Goal: Transaction & Acquisition: Purchase product/service

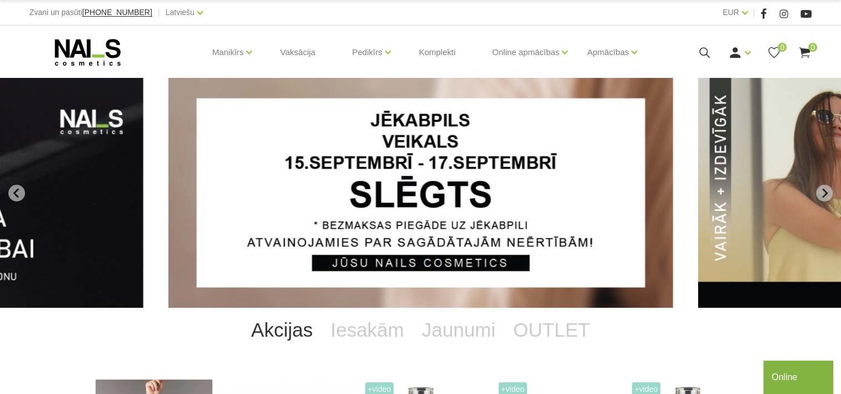
click at [701, 51] on icon at bounding box center [705, 53] width 14 height 14
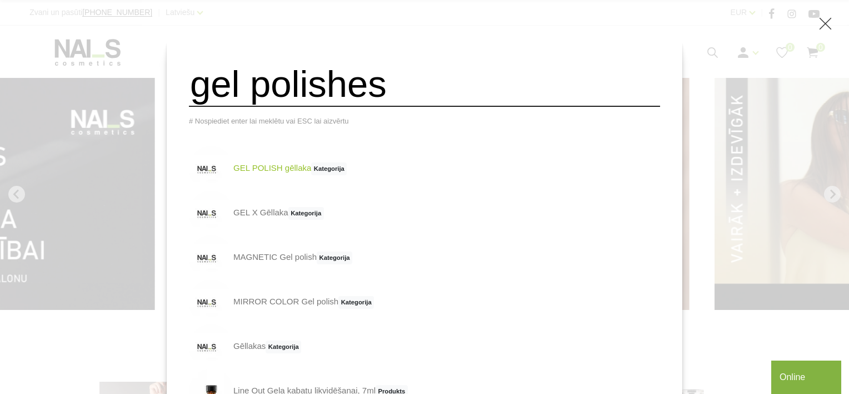
type input "gel polishes"
click at [319, 182] on link "GEL POLISH gēllaka Kategorija" at bounding box center [268, 168] width 158 height 44
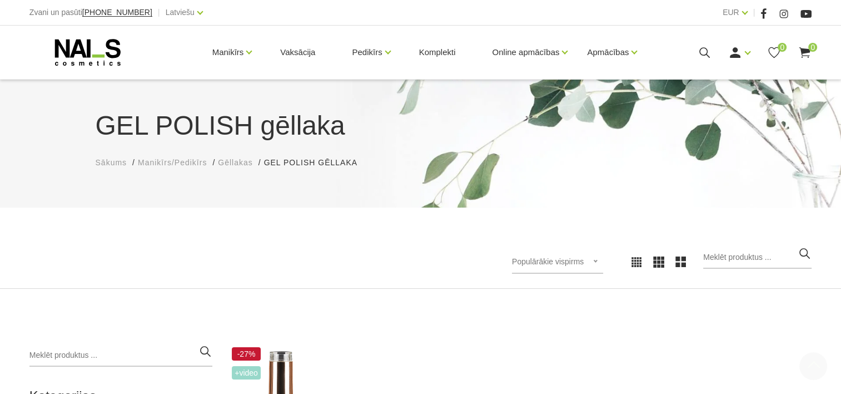
scroll to position [222, 0]
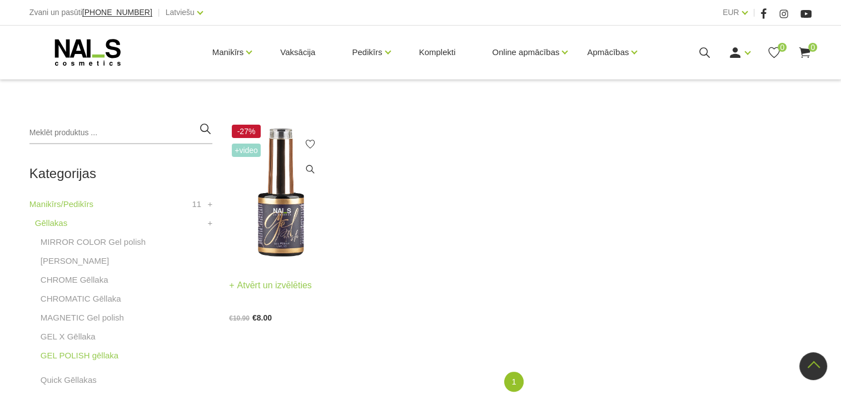
click at [289, 229] on img at bounding box center [280, 193] width 103 height 142
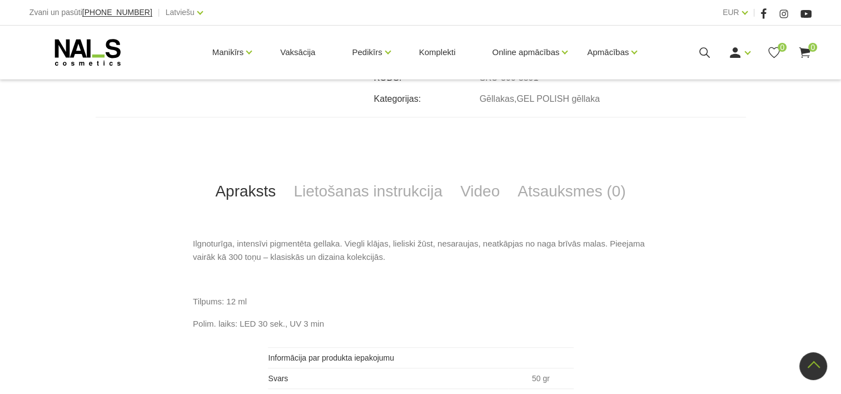
scroll to position [556, 0]
